Goal: Navigation & Orientation: Find specific page/section

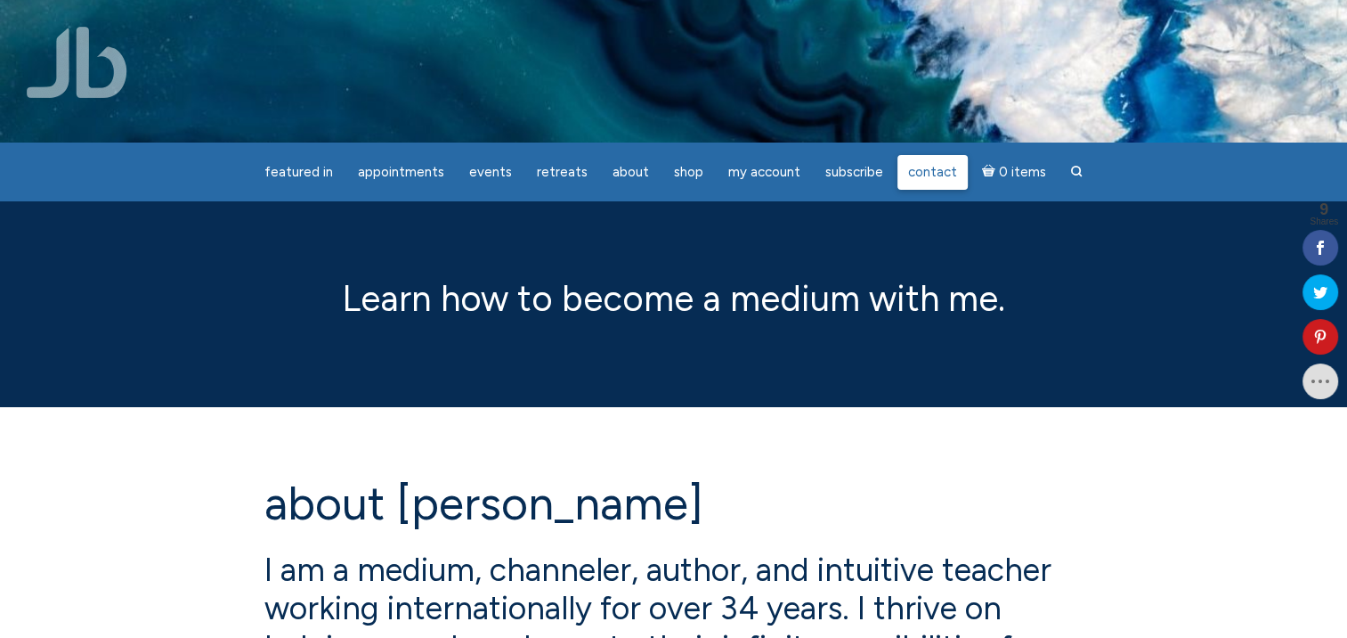
click at [931, 175] on span "Contact" at bounding box center [932, 172] width 49 height 16
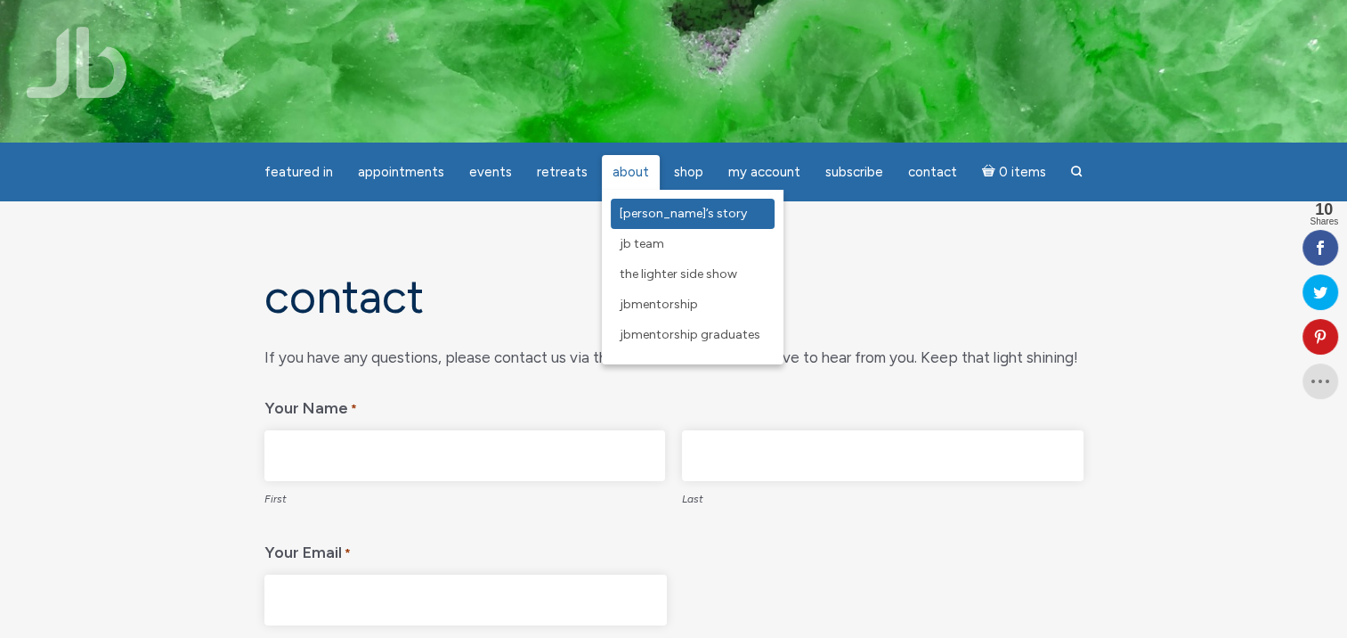
click at [648, 217] on span "[PERSON_NAME]’s Story" at bounding box center [683, 213] width 127 height 15
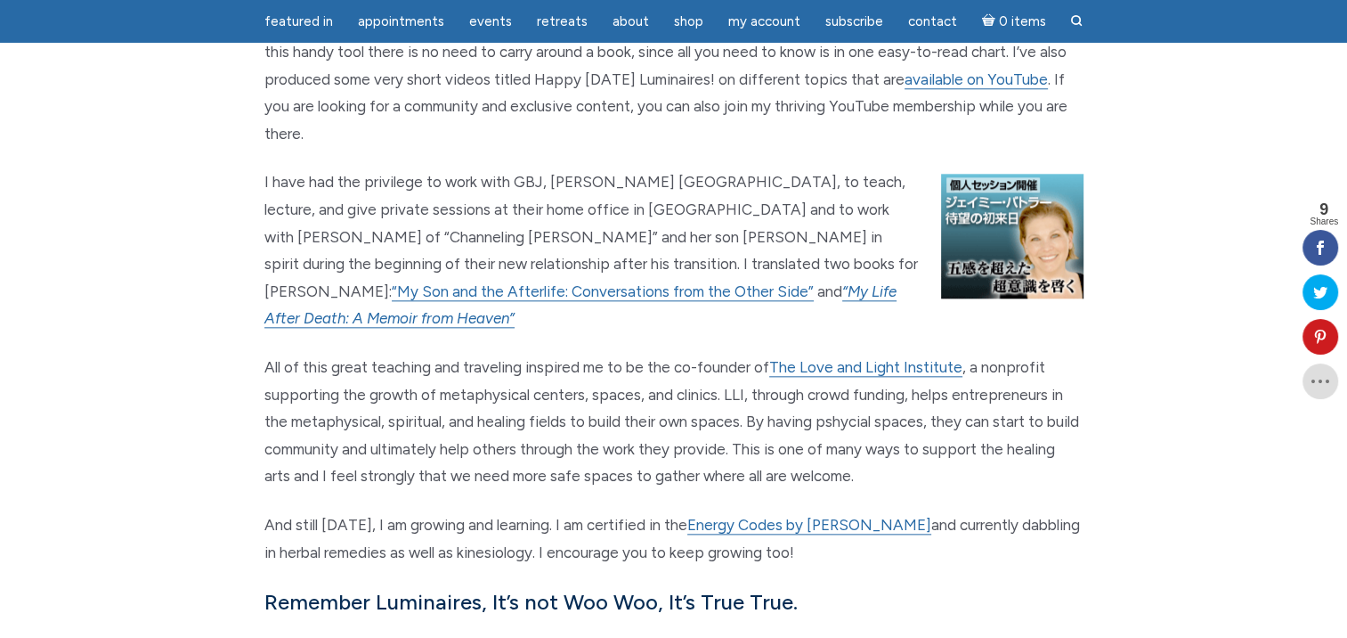
scroll to position [1959, 0]
